Goal: Complete application form: Complete application form

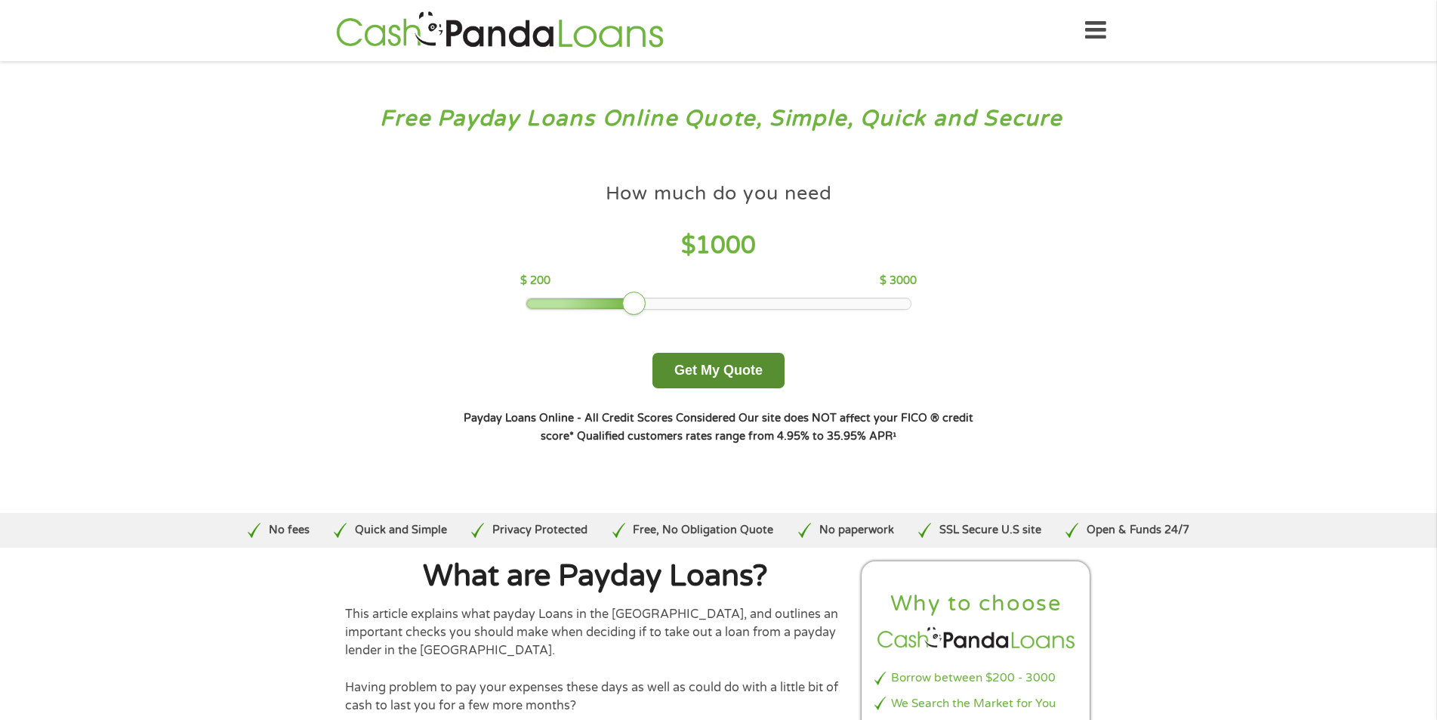
click at [722, 379] on button "Get My Quote" at bounding box center [718, 370] width 132 height 35
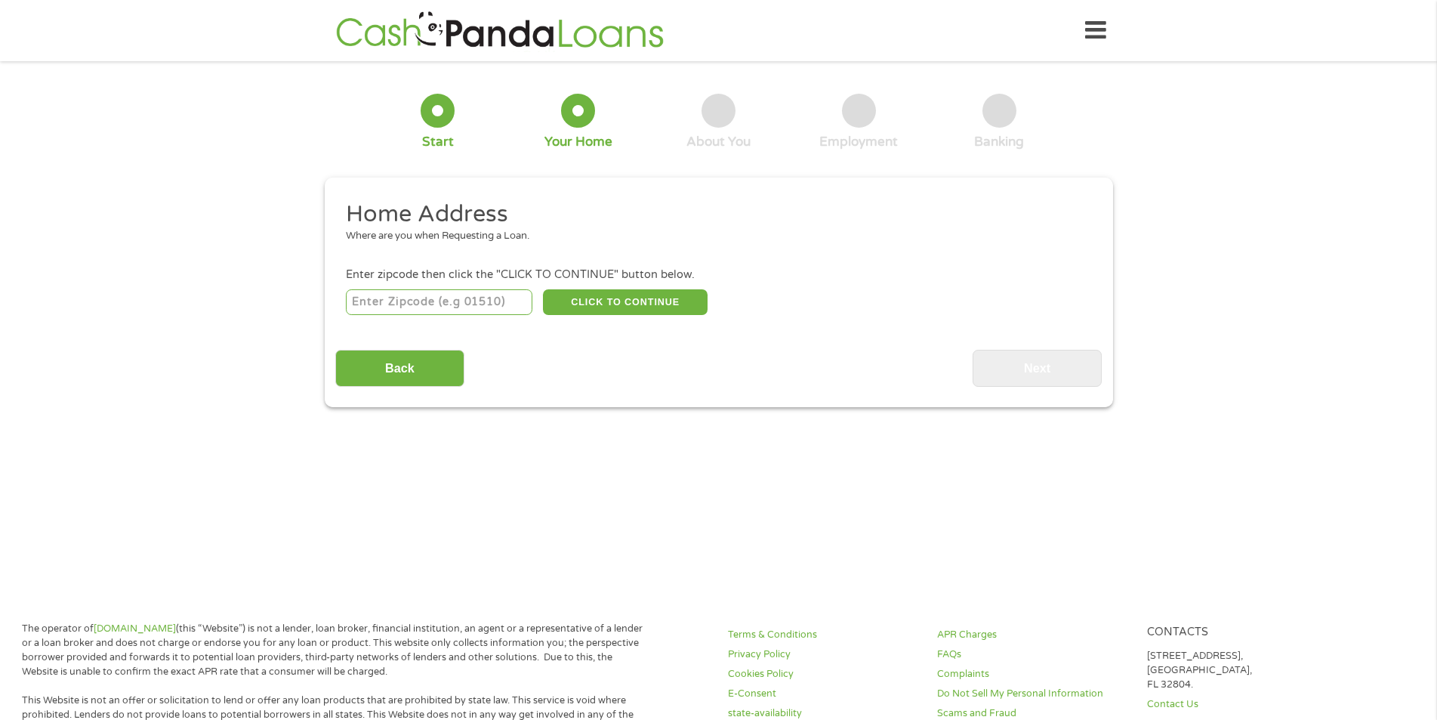
click at [371, 306] on input "number" at bounding box center [439, 302] width 186 height 26
type input "30331"
click at [615, 304] on button "CLICK TO CONTINUE" at bounding box center [625, 302] width 165 height 26
type input "30331"
type input "[GEOGRAPHIC_DATA]"
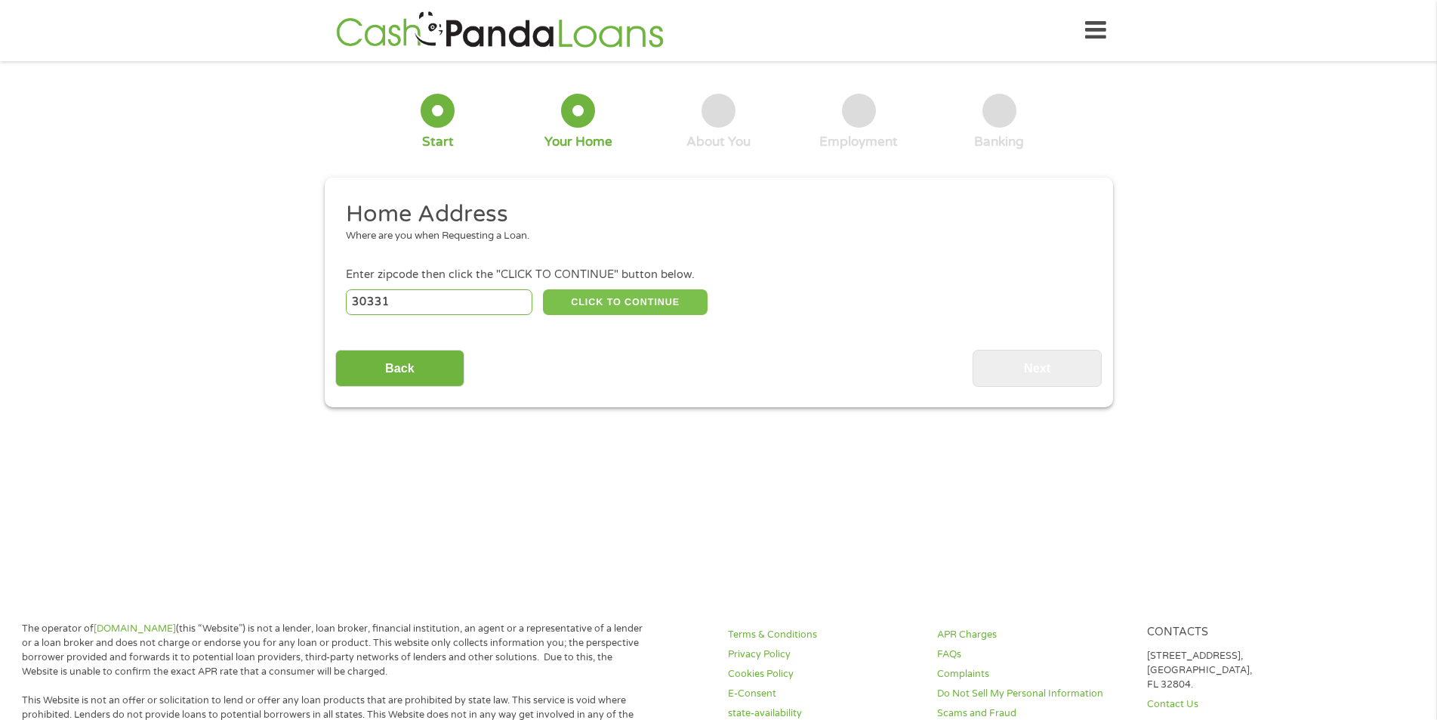
select select "[US_STATE]"
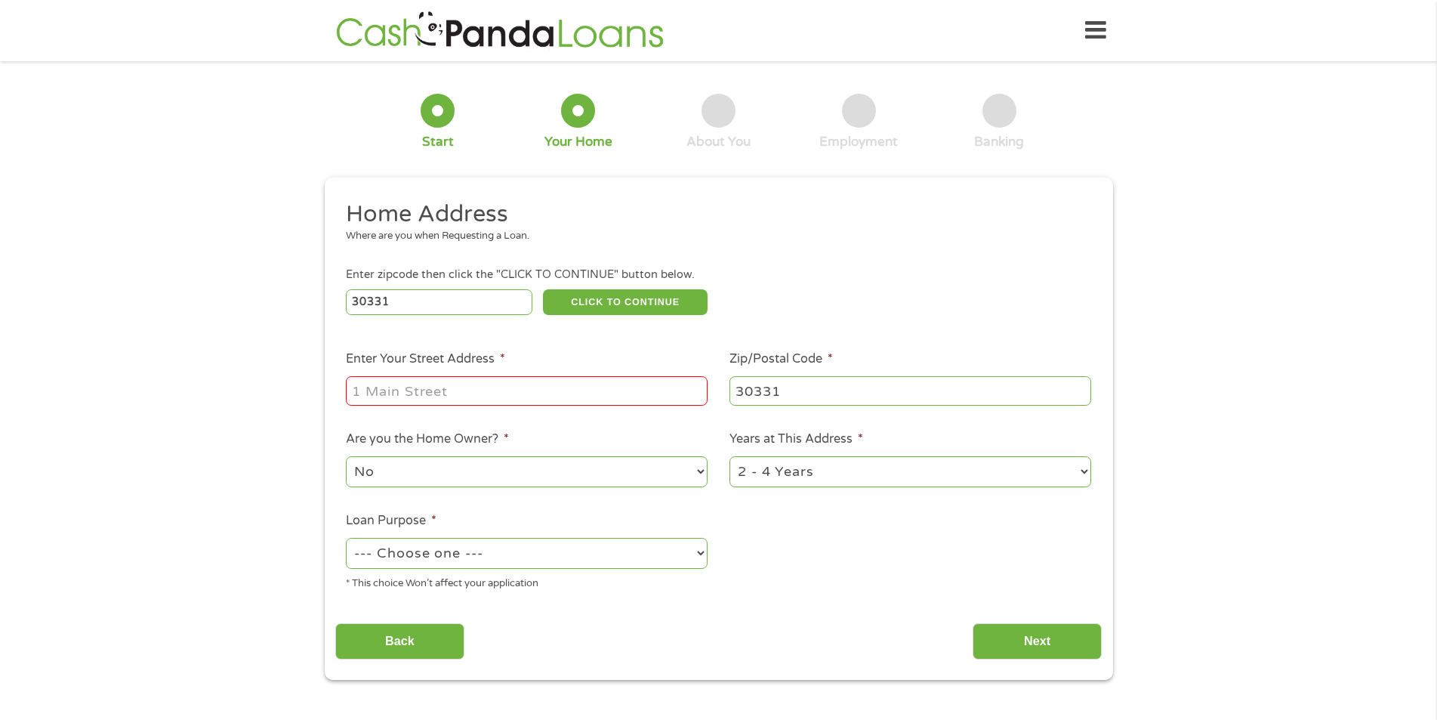
click at [426, 387] on input "Enter Your Street Address *" at bounding box center [527, 390] width 362 height 29
type input "[STREET_ADDRESS]"
click at [698, 473] on select "No Yes" at bounding box center [527, 471] width 362 height 31
click at [346, 456] on select "No Yes" at bounding box center [527, 471] width 362 height 31
click at [1080, 470] on select "1 Year or less 1 - 2 Years 2 - 4 Years Over 4 Years" at bounding box center [910, 471] width 362 height 31
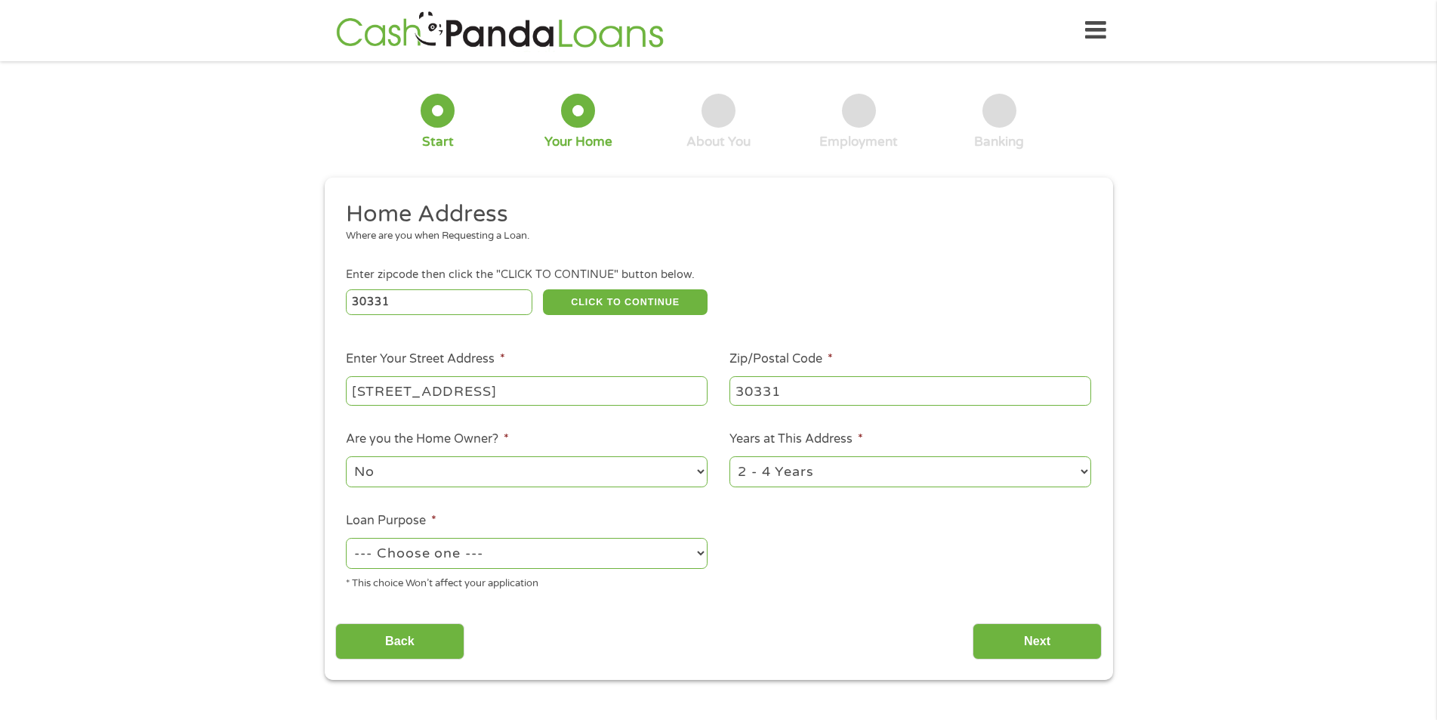
select select "60months"
click at [729, 456] on select "1 Year or less 1 - 2 Years 2 - 4 Years Over 4 Years" at bounding box center [910, 471] width 362 height 31
click at [691, 551] on select "--- Choose one --- Pay Bills Debt Consolidation Home Improvement Major Purchase…" at bounding box center [527, 553] width 362 height 31
select select "other"
click at [346, 538] on select "--- Choose one --- Pay Bills Debt Consolidation Home Improvement Major Purchase…" at bounding box center [527, 553] width 362 height 31
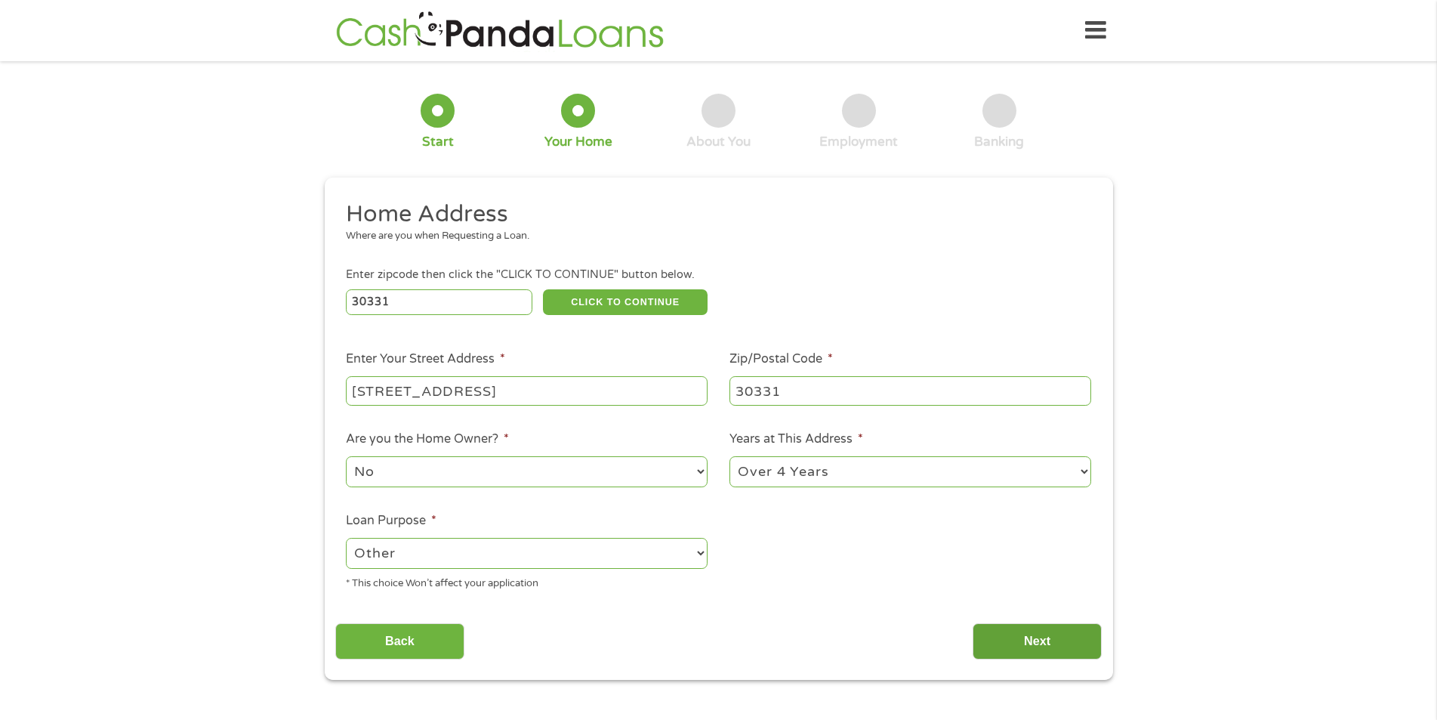
click at [1042, 639] on input "Next" at bounding box center [1036, 641] width 129 height 37
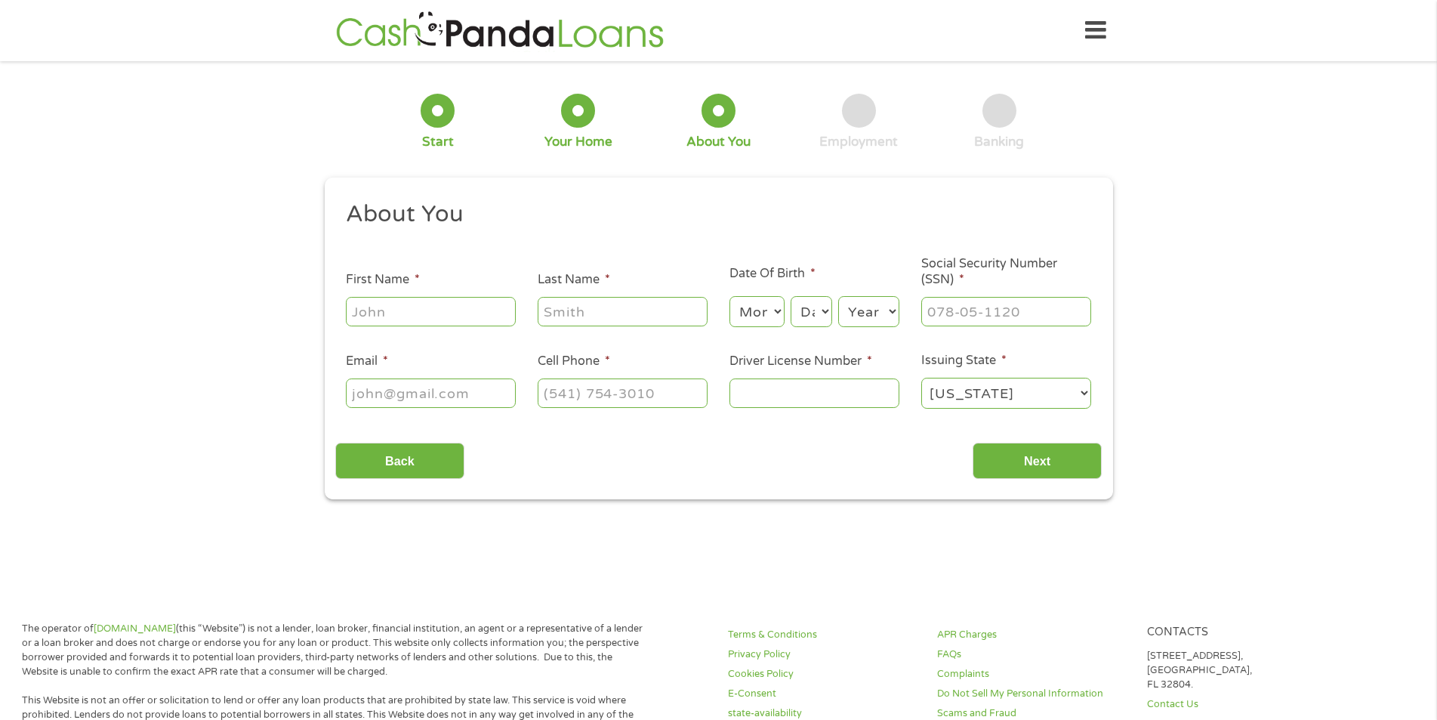
click at [387, 313] on input "First Name *" at bounding box center [431, 311] width 170 height 29
type input "Eric"
click at [548, 314] on input "Last Name *" at bounding box center [623, 311] width 170 height 29
type input "Hopkins"
click at [755, 313] on select "Month 1 2 3 4 5 6 7 8 9 10 11 12" at bounding box center [756, 311] width 55 height 31
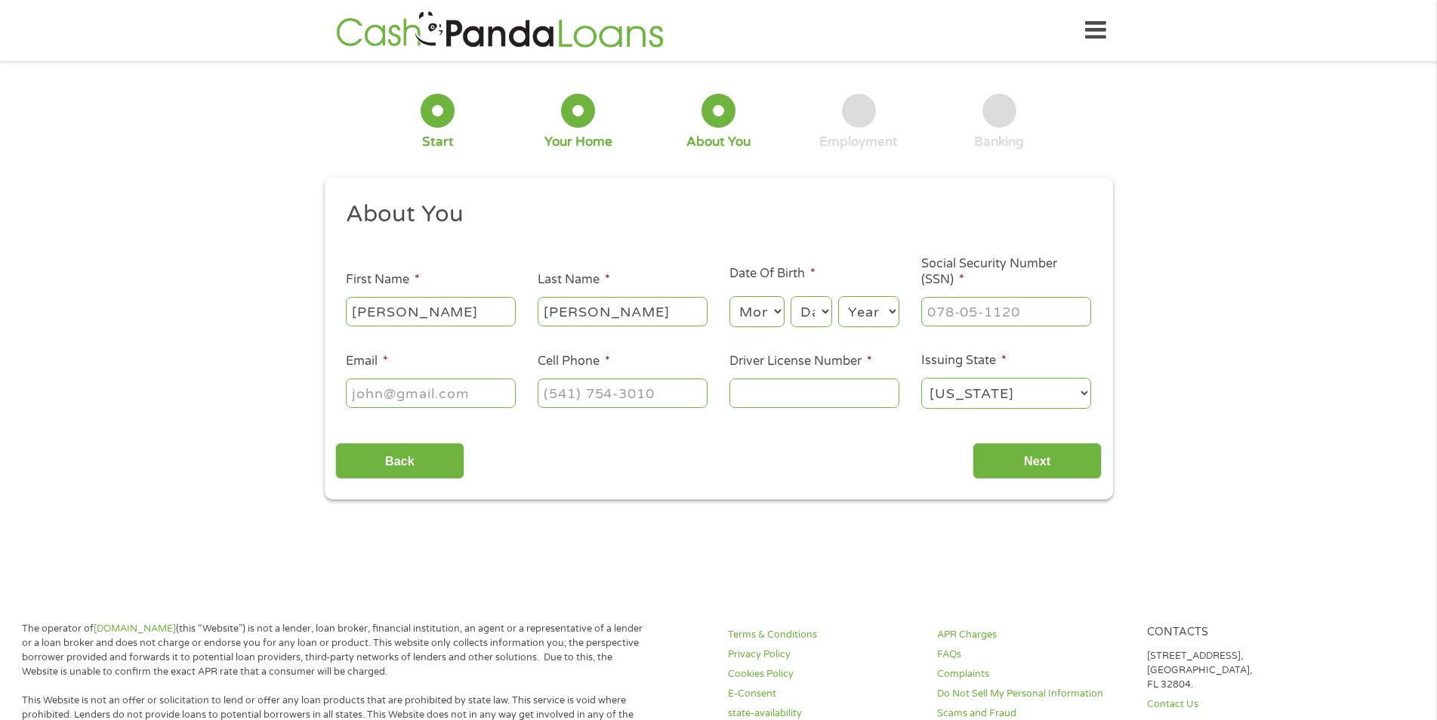
select select "5"
click at [729, 296] on select "Month 1 2 3 4 5 6 7 8 9 10 11 12" at bounding box center [756, 311] width 55 height 31
click at [812, 311] on select "Day 1 2 3 4 5 6 7 8 9 10 11 12 13 14 15 16 17 18 19 20 21 22 23 24 25 26 27 28 …" at bounding box center [810, 311] width 41 height 31
select select "15"
click at [790, 296] on select "Day 1 2 3 4 5 6 7 8 9 10 11 12 13 14 15 16 17 18 19 20 21 22 23 24 25 26 27 28 …" at bounding box center [810, 311] width 41 height 31
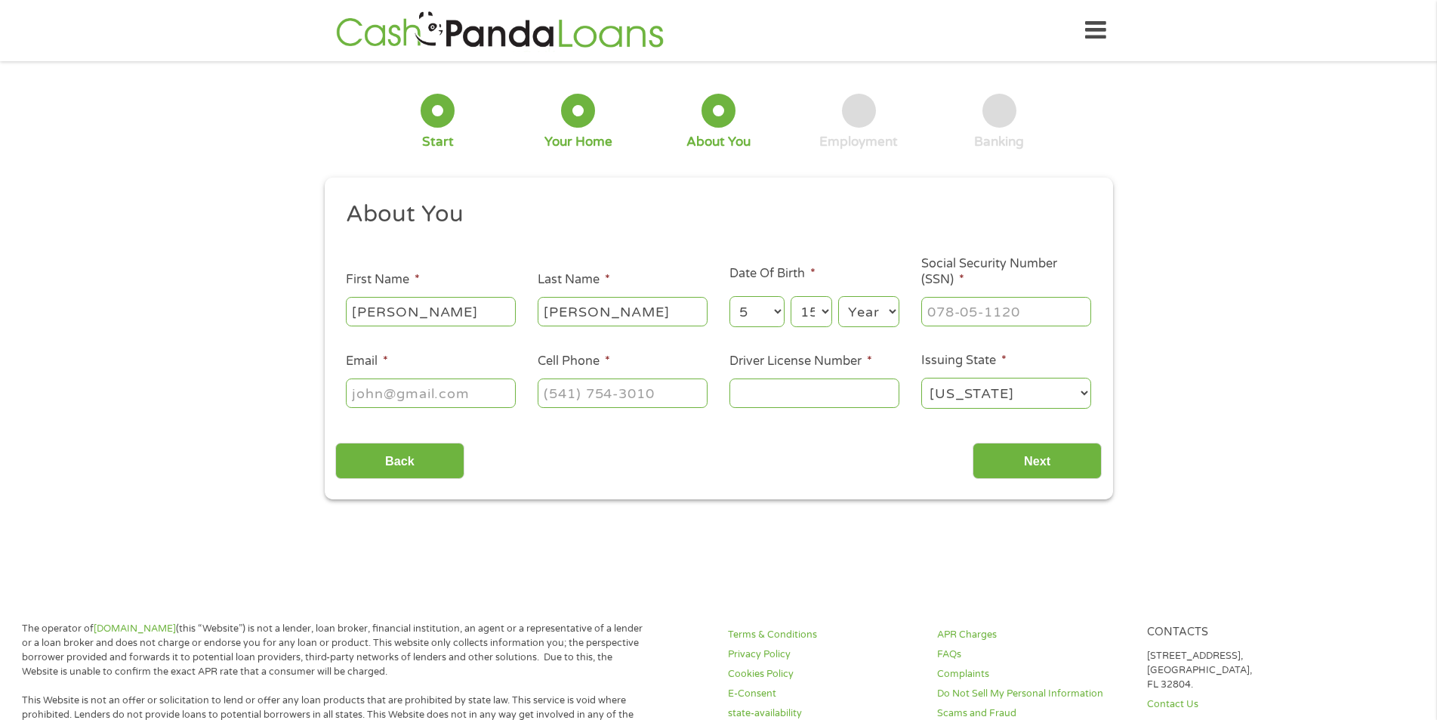
click at [881, 318] on select "Year 2007 2006 2005 2004 2003 2002 2001 2000 1999 1998 1997 1996 1995 1994 1993…" at bounding box center [868, 311] width 61 height 31
select select "1972"
click at [838, 296] on select "Year 2007 2006 2005 2004 2003 2002 2001 2000 1999 1998 1997 1996 1995 1994 1993…" at bounding box center [868, 311] width 61 height 31
click at [961, 316] on input "___-__-____" at bounding box center [1006, 311] width 170 height 29
type input "036-44-0606"
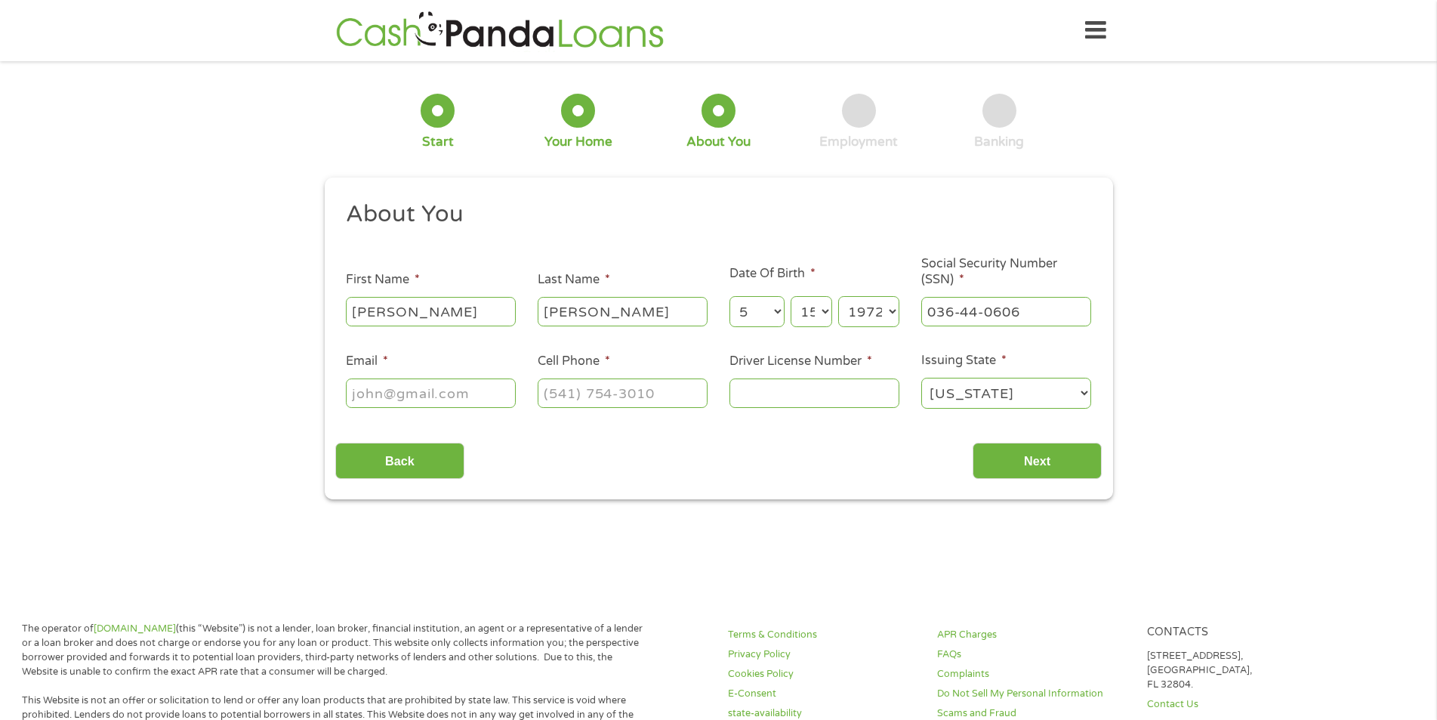
click at [368, 397] on input "Email *" at bounding box center [431, 392] width 170 height 29
type input "Nubarstar710@gmail.com"
click at [579, 398] on input "(___) ___-____" at bounding box center [623, 392] width 170 height 29
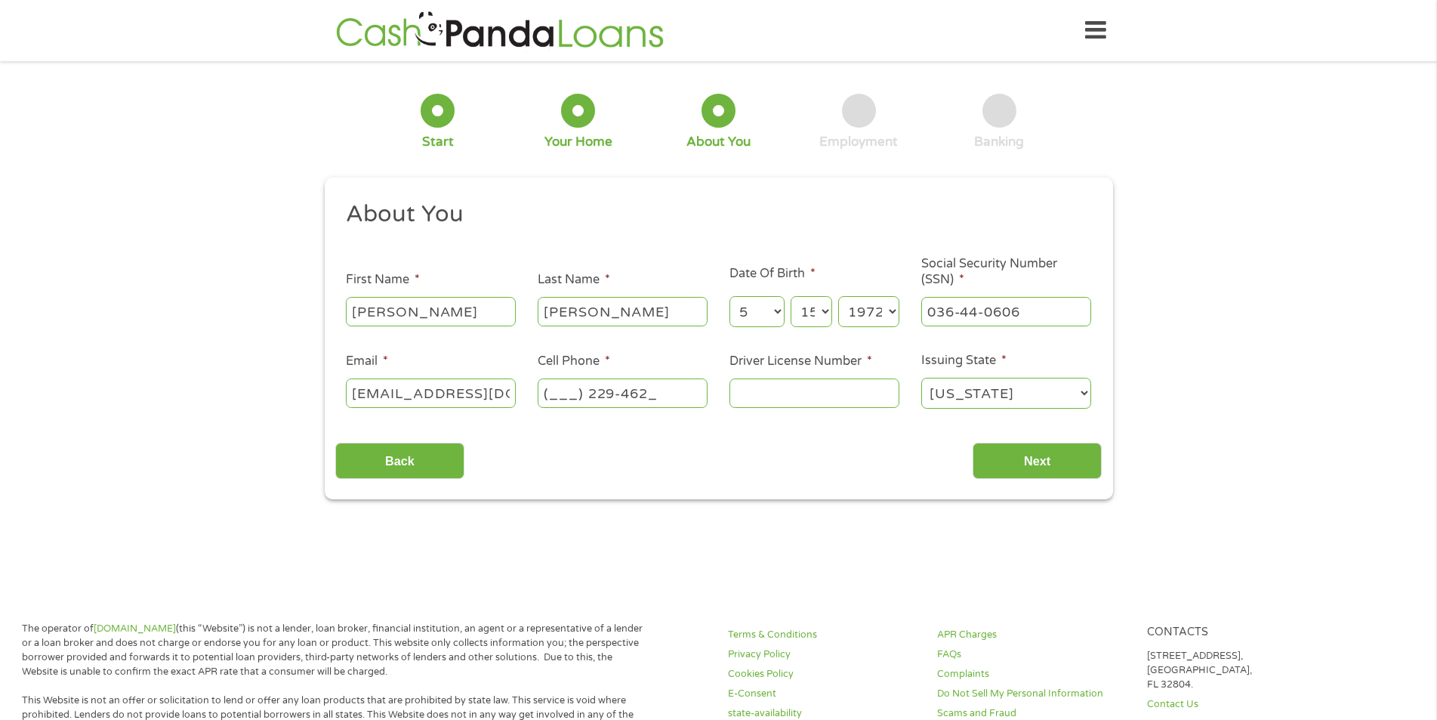
type input "(___) 229-4621"
click at [769, 393] on input "Driver License Number *" at bounding box center [814, 392] width 170 height 29
type input "054999454"
click at [1052, 462] on input "Next" at bounding box center [1036, 460] width 129 height 37
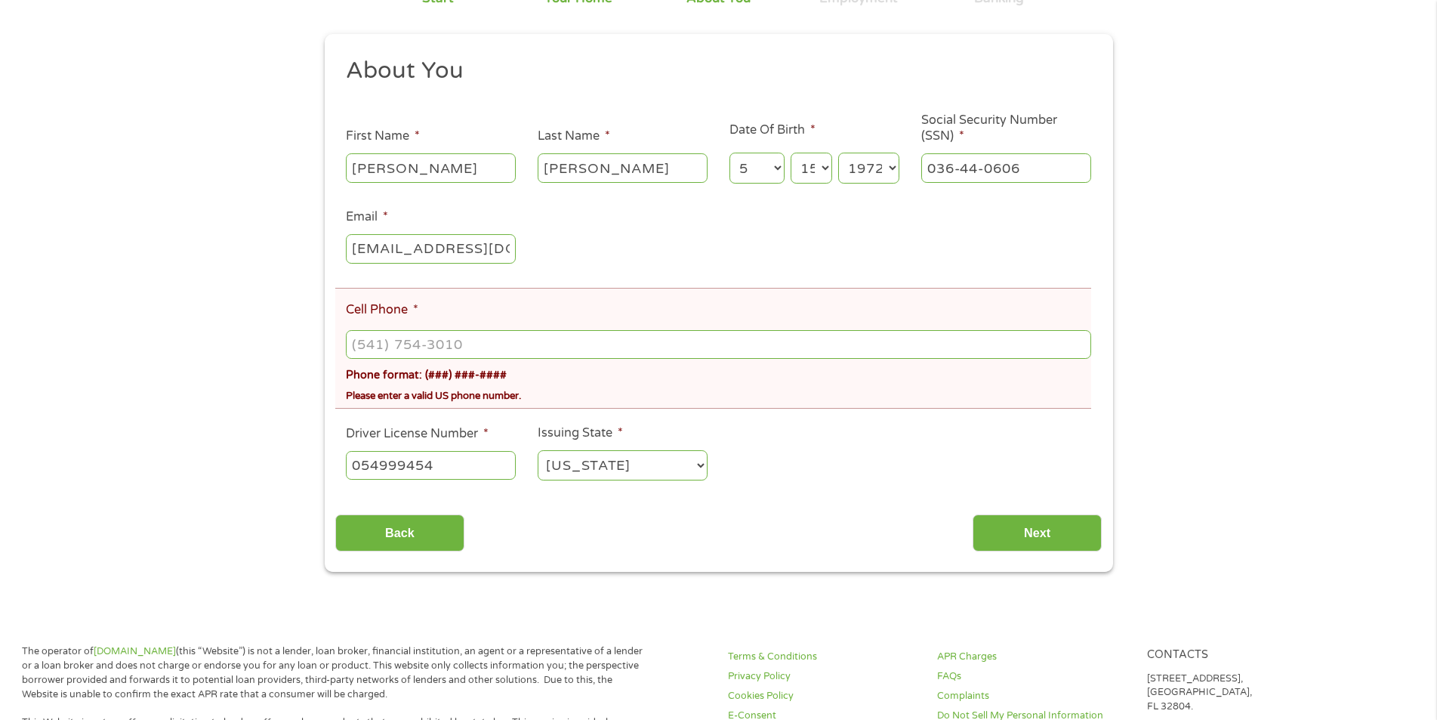
scroll to position [226, 0]
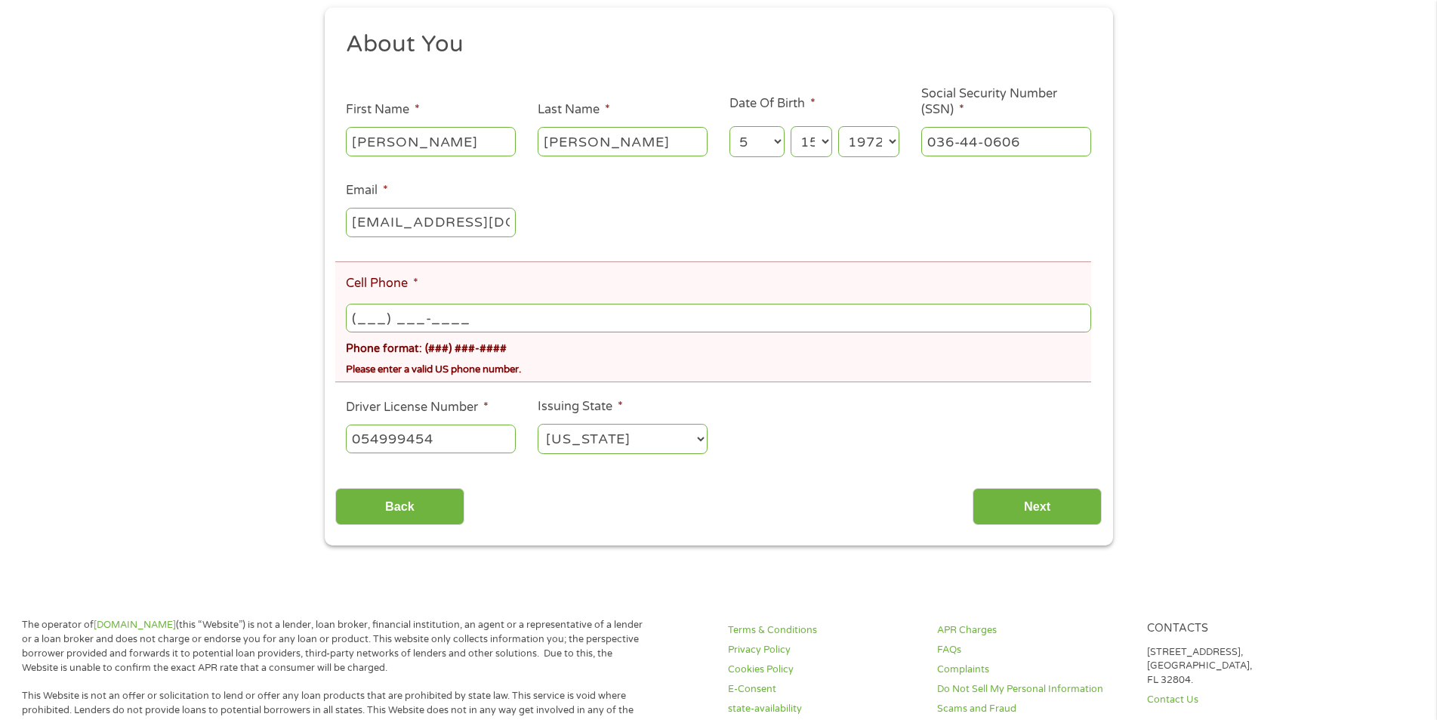
click at [389, 314] on input "(___) ___-____" at bounding box center [718, 318] width 744 height 29
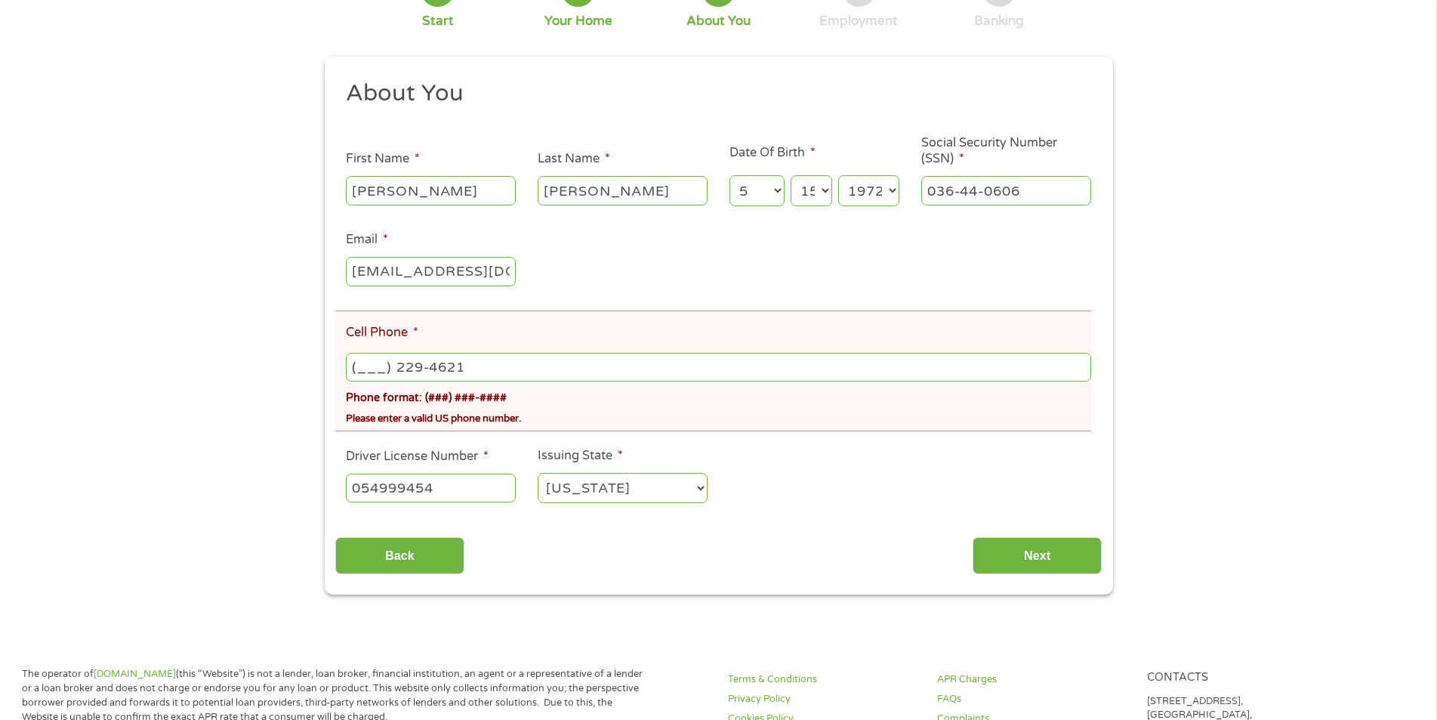
scroll to position [151, 0]
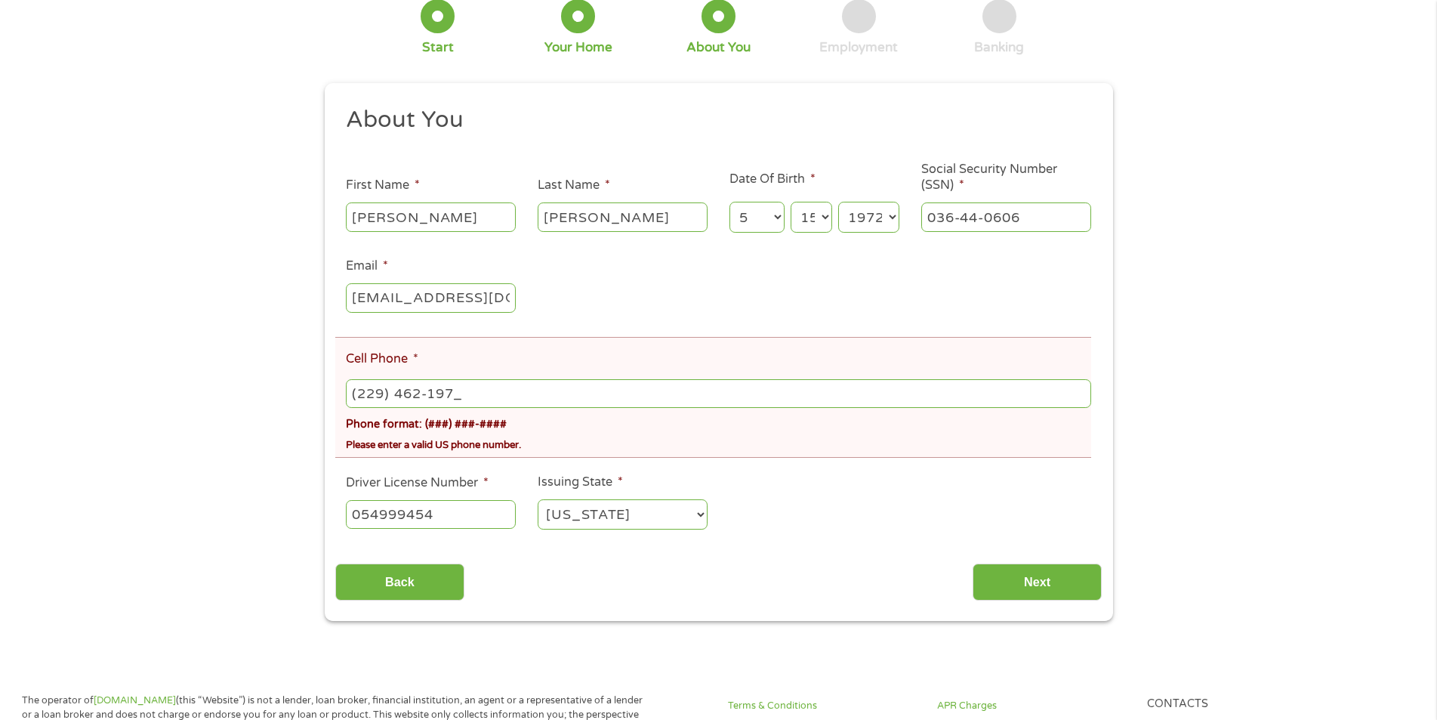
type input "(229) 462-1975"
click at [1041, 585] on input "Next" at bounding box center [1036, 581] width 129 height 37
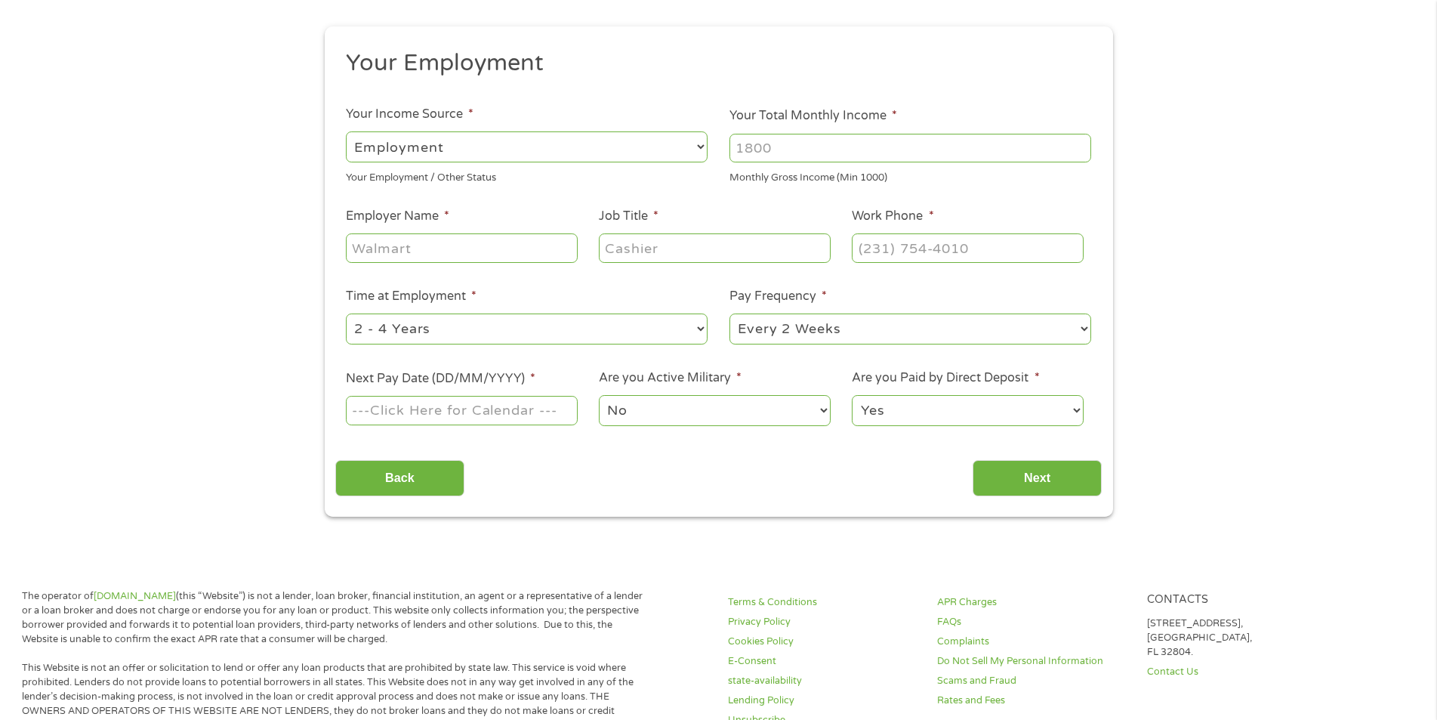
scroll to position [0, 0]
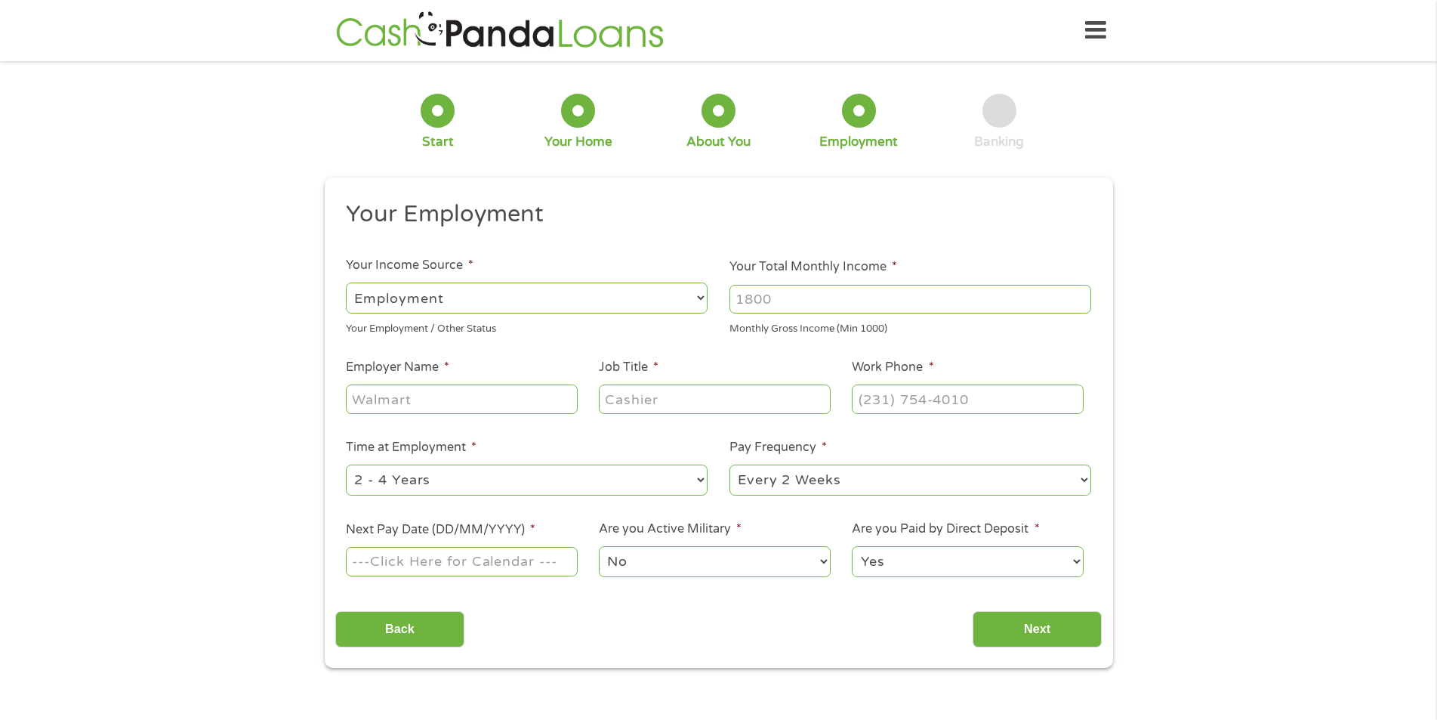
click at [695, 298] on select "--- Choose one --- Employment Self Employed Benefits" at bounding box center [527, 297] width 362 height 31
click at [346, 282] on select "--- Choose one --- Employment Self Employed Benefits" at bounding box center [527, 297] width 362 height 31
click at [754, 304] on input "Your Total Monthly Income *" at bounding box center [910, 299] width 362 height 29
type input "4500"
click at [373, 396] on input "Employer Name *" at bounding box center [461, 398] width 231 height 29
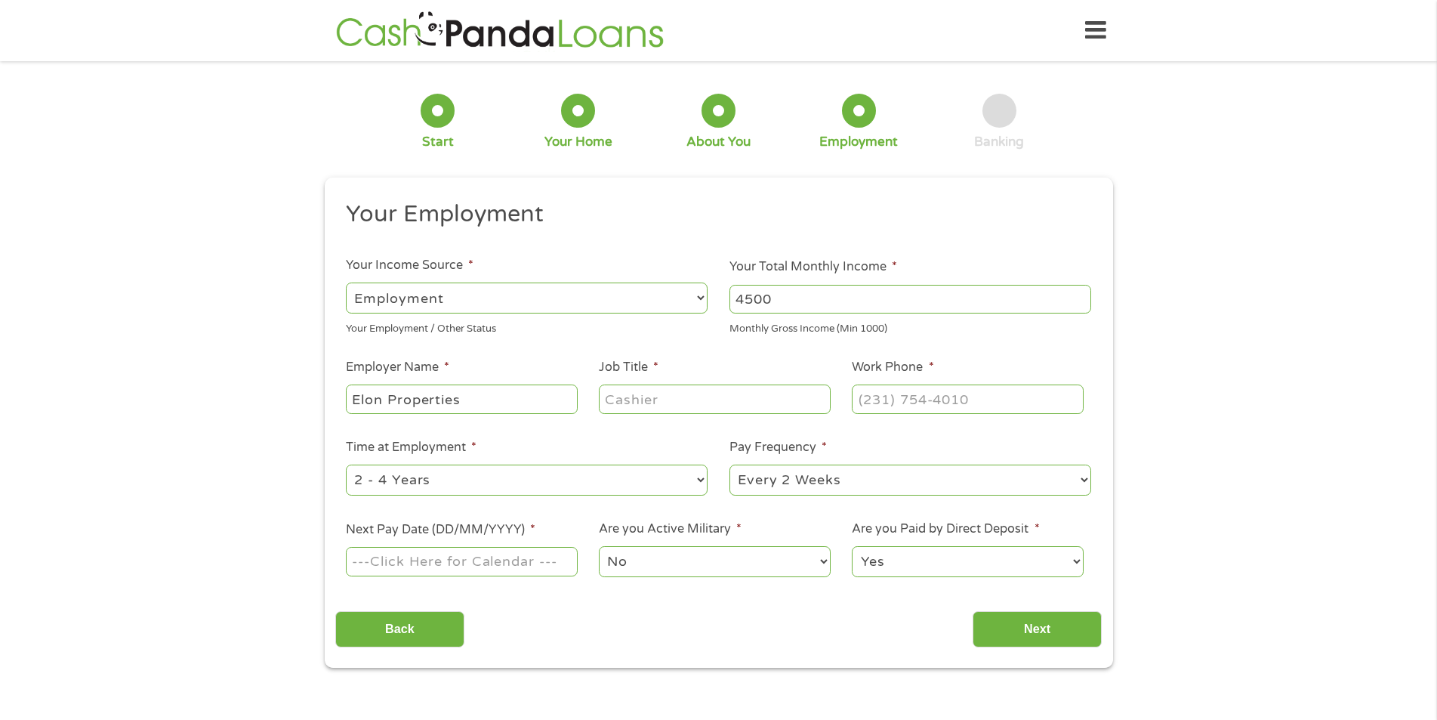
type input "Elon Properties"
click at [645, 402] on input "Job Title *" at bounding box center [714, 398] width 231 height 29
type input "Service Manager"
click at [865, 402] on input "(___) ___-____" at bounding box center [967, 398] width 231 height 29
type input "(404) 902-6625"
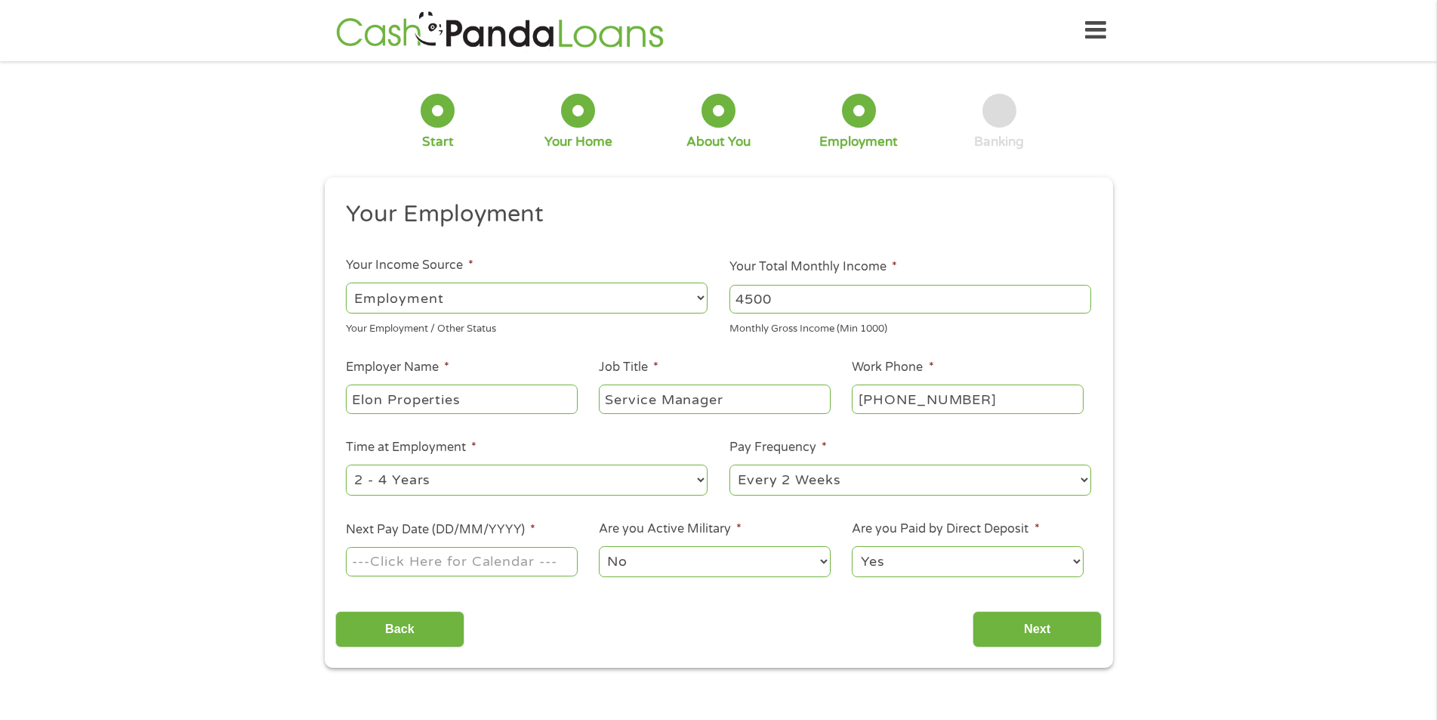
click at [698, 480] on select "--- Choose one --- 1 Year or less 1 - 2 Years 2 - 4 Years Over 4 Years" at bounding box center [527, 479] width 362 height 31
select select "60months"
click at [346, 464] on select "--- Choose one --- 1 Year or less 1 - 2 Years 2 - 4 Years Over 4 Years" at bounding box center [527, 479] width 362 height 31
click at [374, 562] on input "Next Pay Date (DD/MM/YYYY) *" at bounding box center [461, 561] width 231 height 29
type input "26/09/2025"
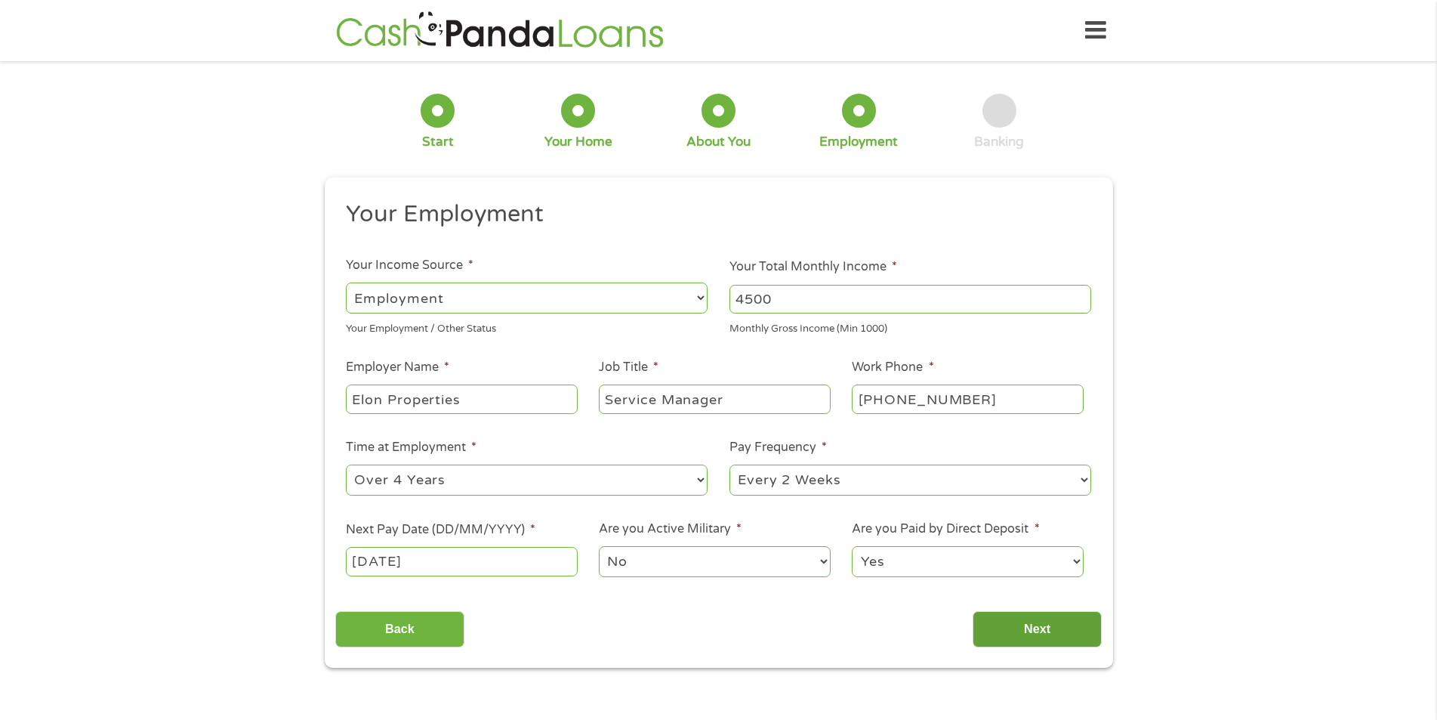
click at [1037, 632] on input "Next" at bounding box center [1036, 629] width 129 height 37
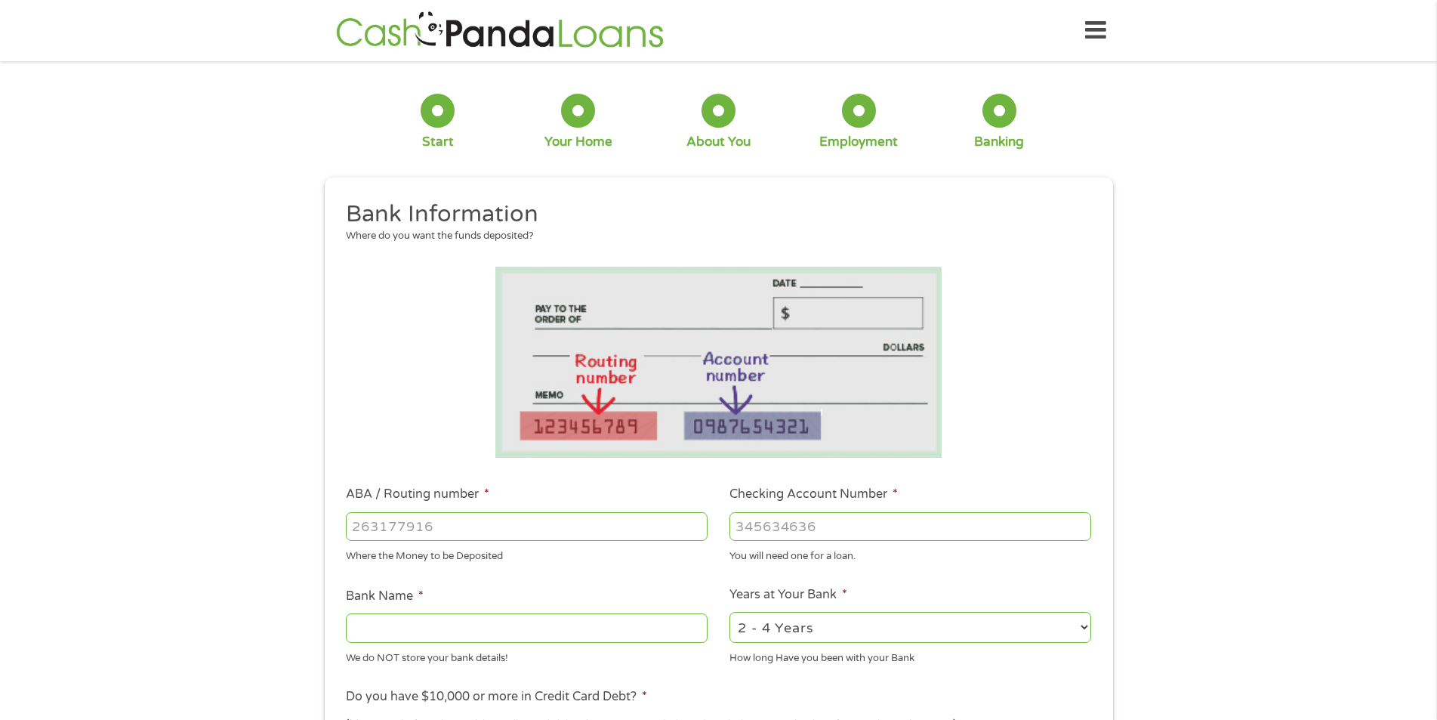
click at [405, 528] on input "ABA / Routing number *" at bounding box center [527, 526] width 362 height 29
type input "031100649"
type input "DISCOVER BANK"
type input "031100649"
click at [784, 531] on input "Checking Account Number *" at bounding box center [910, 526] width 362 height 29
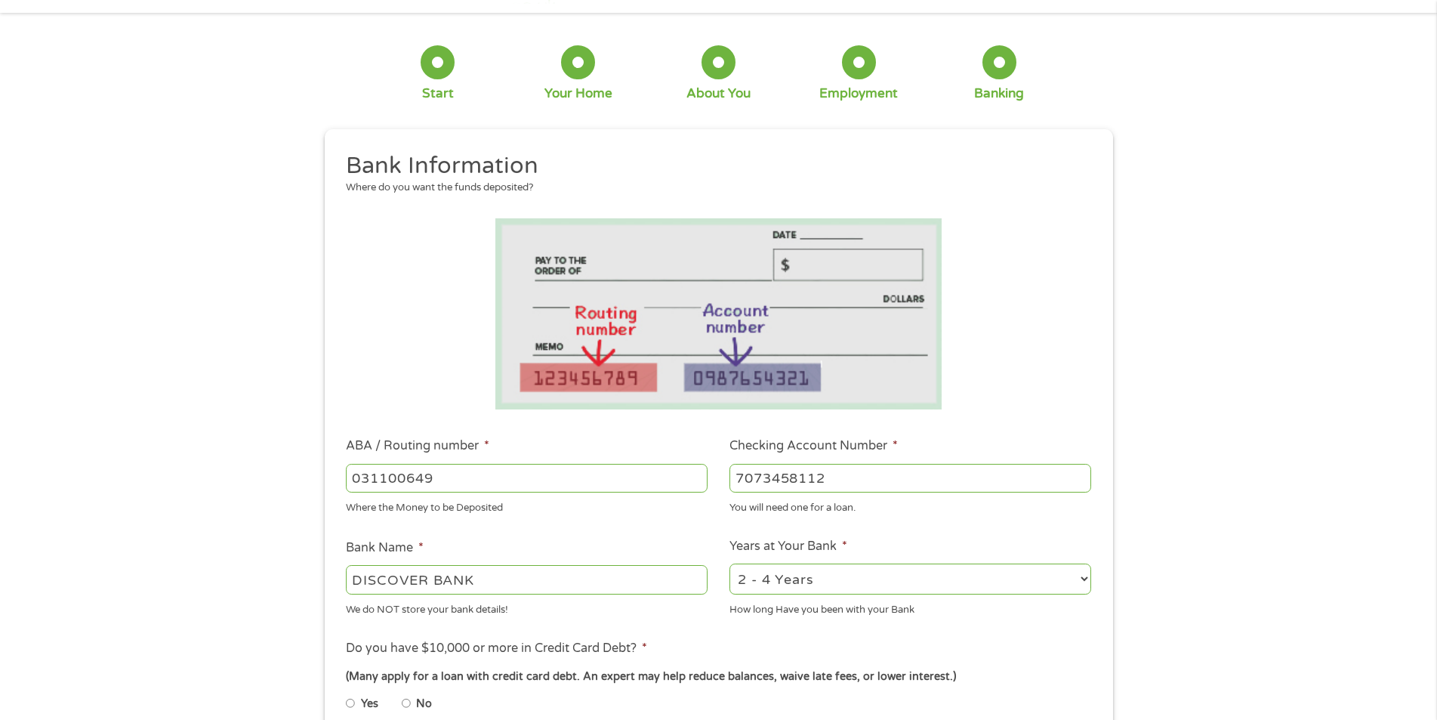
scroll to position [75, 0]
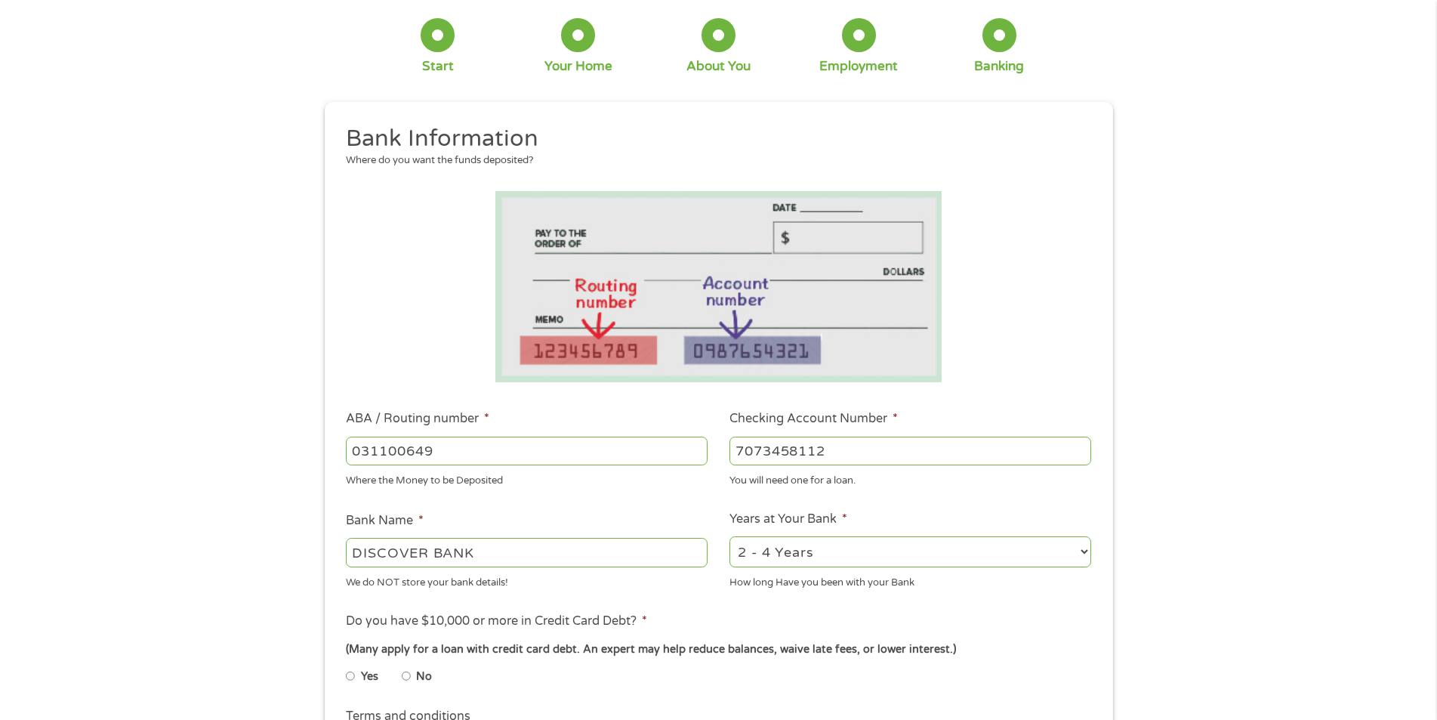
type input "7073458112"
click at [1086, 550] on select "2 - 4 Years 6 - 12 Months 1 - 2 Years Over 4 Years" at bounding box center [910, 551] width 362 height 31
select select "24months"
click at [729, 536] on select "2 - 4 Years 6 - 12 Months 1 - 2 Years Over 4 Years" at bounding box center [910, 551] width 362 height 31
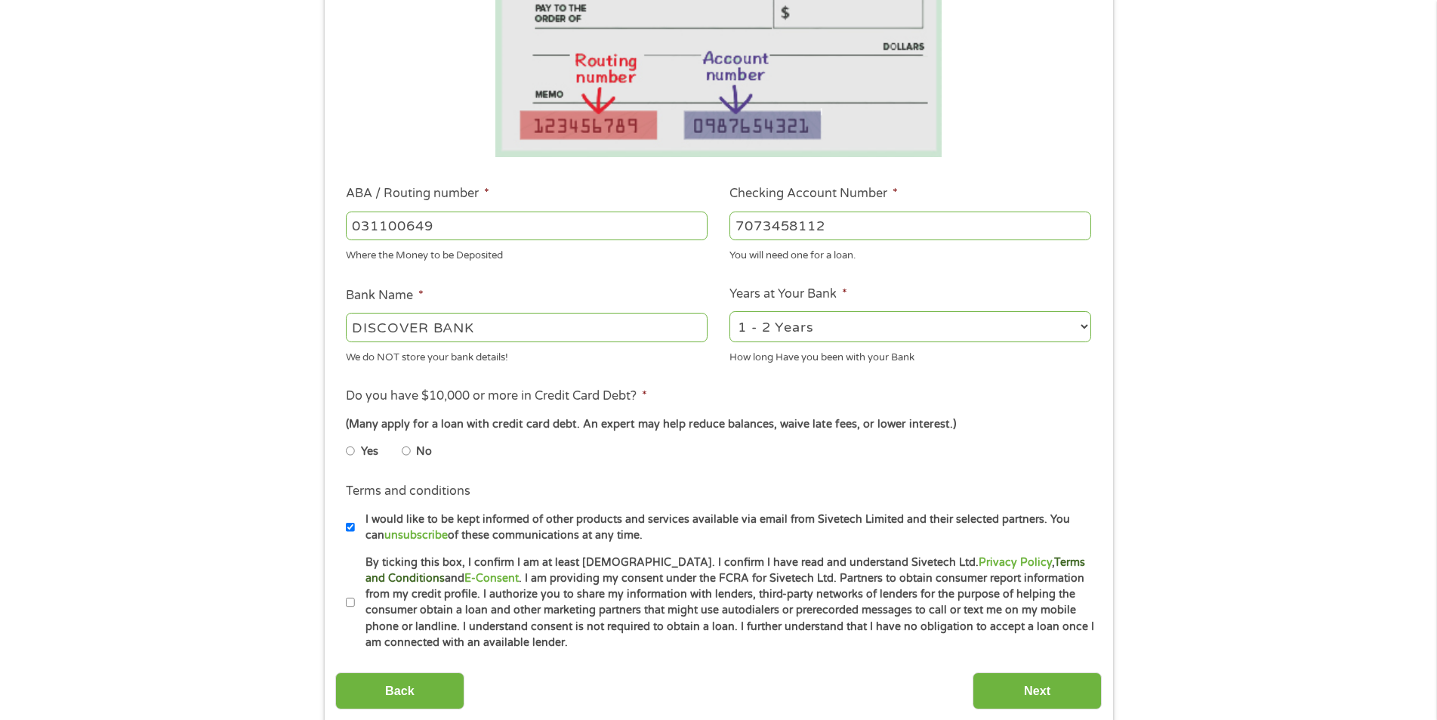
scroll to position [302, 0]
click at [404, 451] on input "No" at bounding box center [406, 449] width 9 height 24
radio input "true"
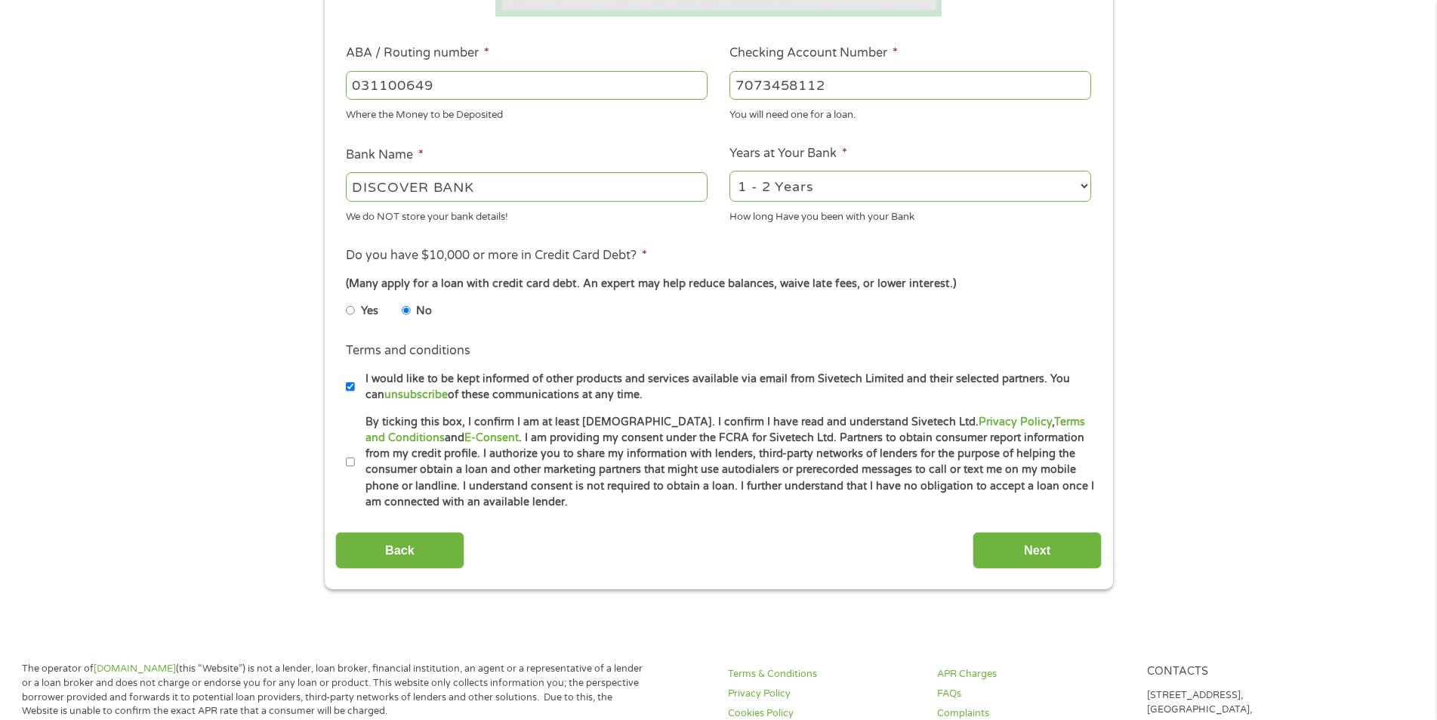
scroll to position [453, 0]
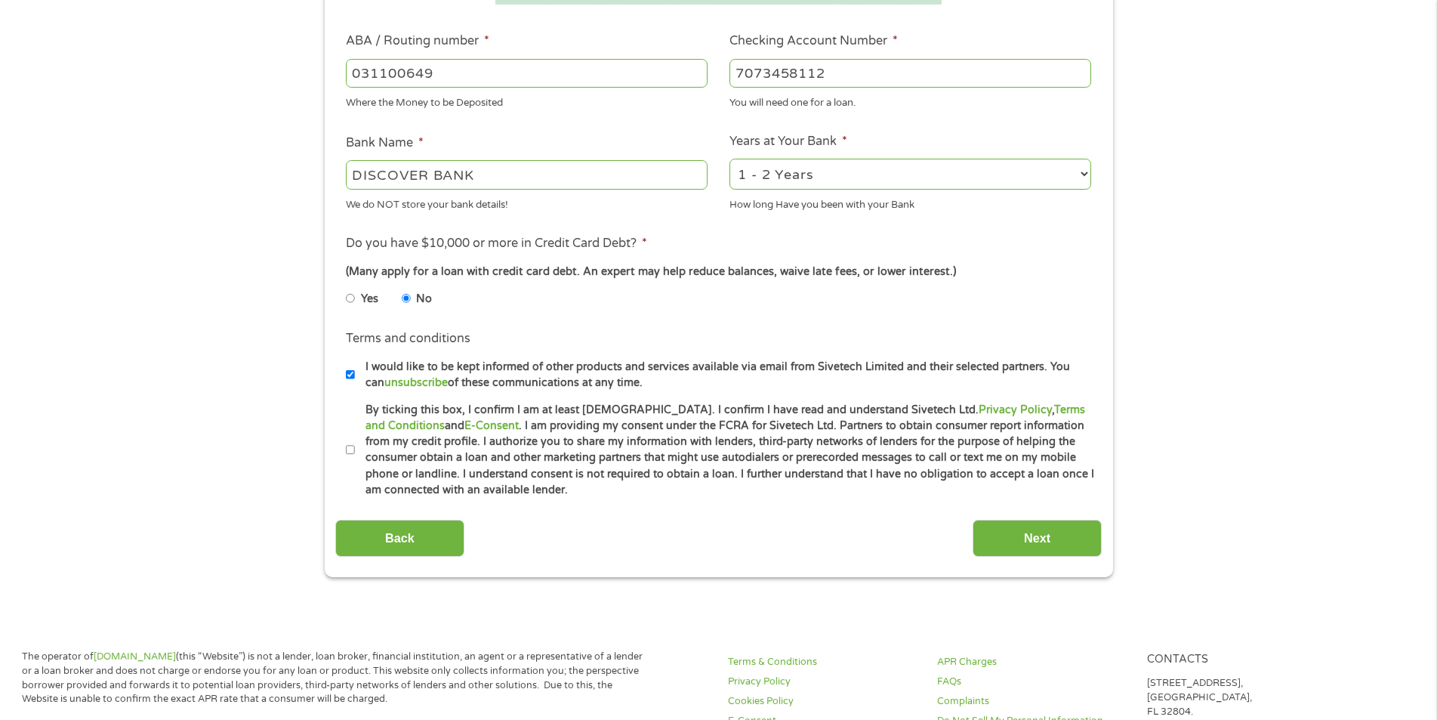
click at [355, 454] on label "By ticking this box, I confirm I am at least 18 years old. I confirm I have rea…" at bounding box center [725, 450] width 741 height 97
click at [354, 454] on input "By ticking this box, I confirm I am at least 18 years old. I confirm I have rea…" at bounding box center [350, 450] width 9 height 24
checkbox input "true"
click at [1048, 538] on input "Next" at bounding box center [1036, 537] width 129 height 37
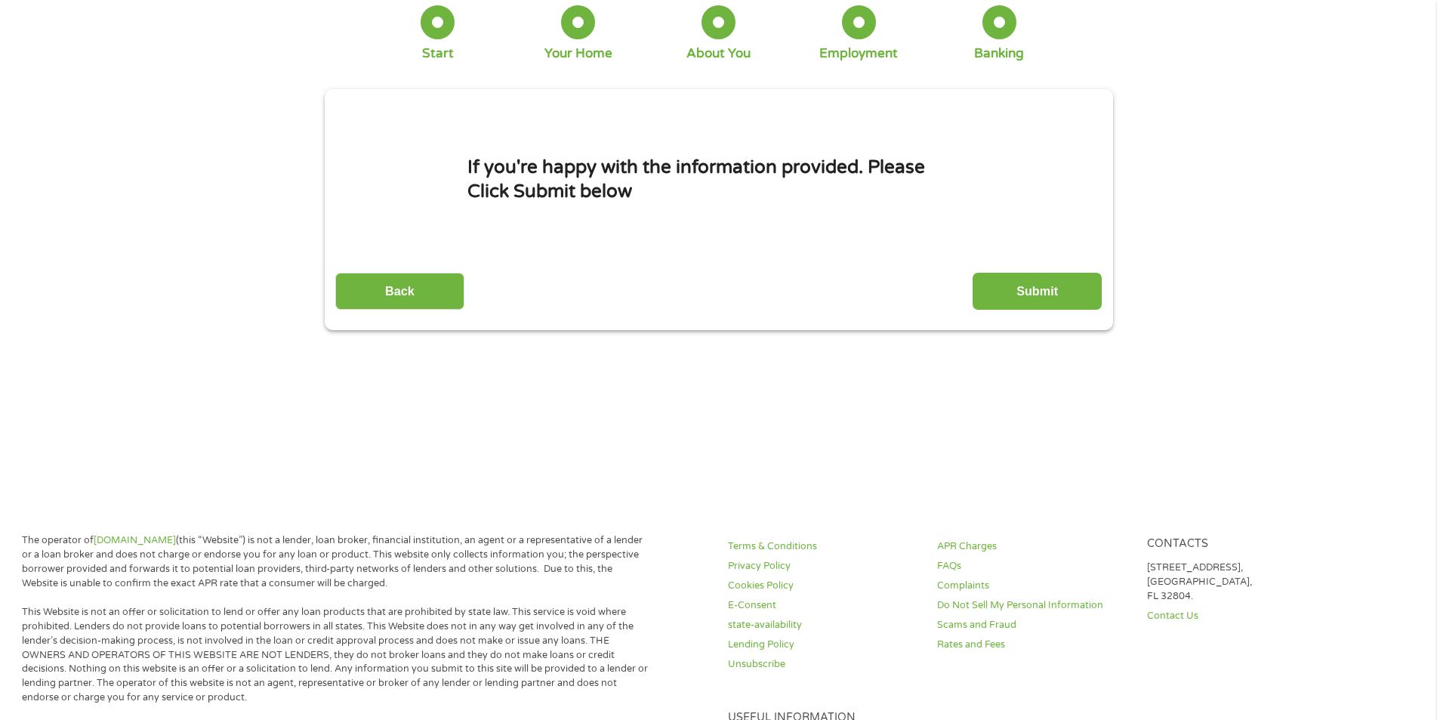
scroll to position [0, 0]
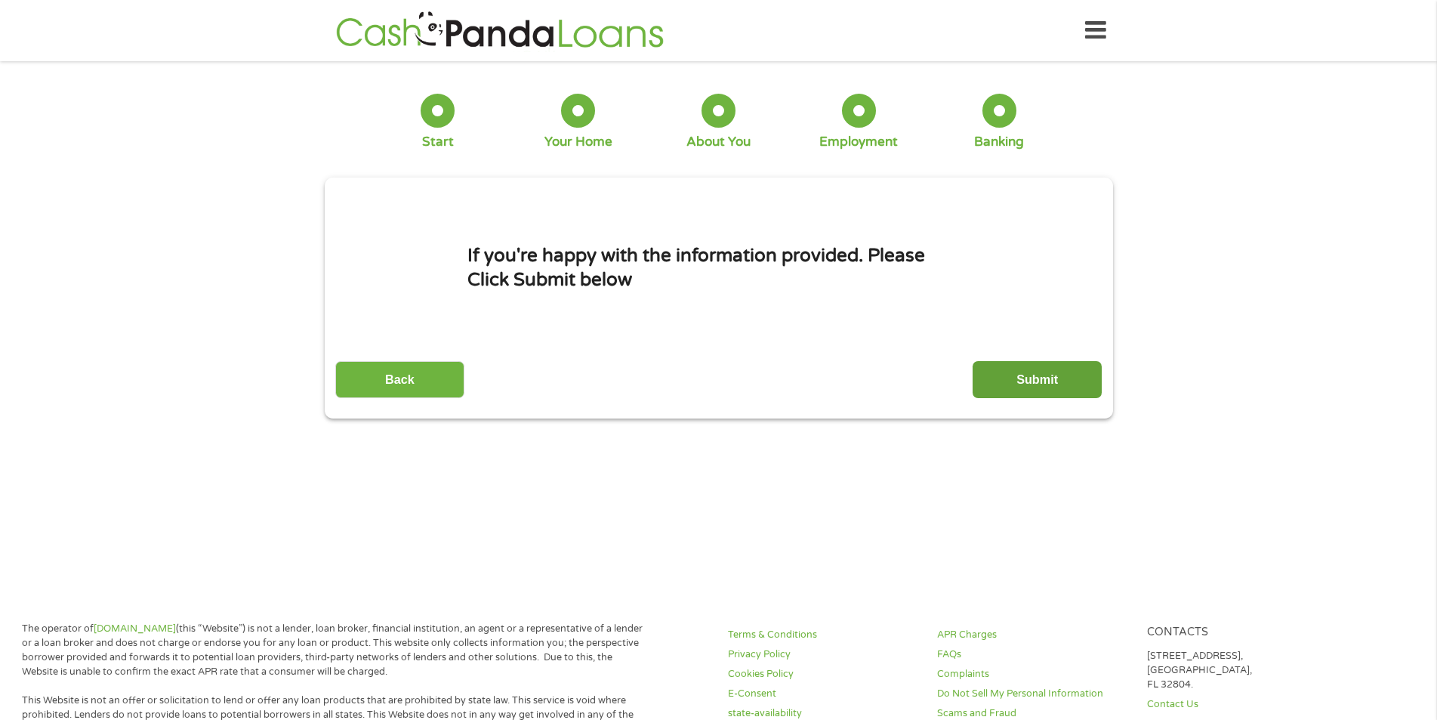
click at [1035, 384] on input "Submit" at bounding box center [1036, 379] width 129 height 37
